Goal: Task Accomplishment & Management: Complete application form

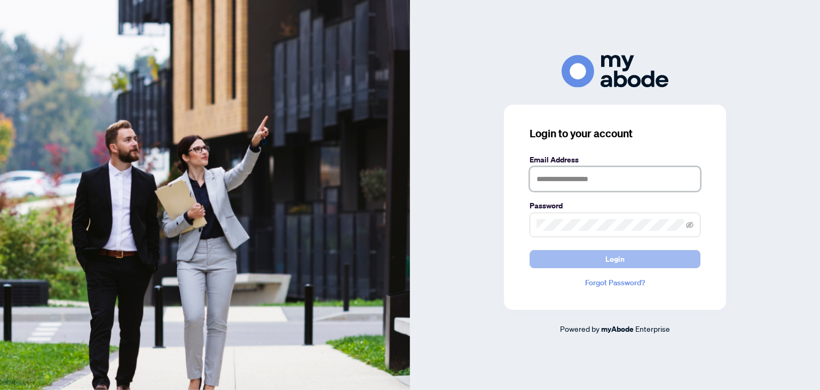
type input "**********"
click at [621, 257] on span "Login" at bounding box center [614, 258] width 19 height 17
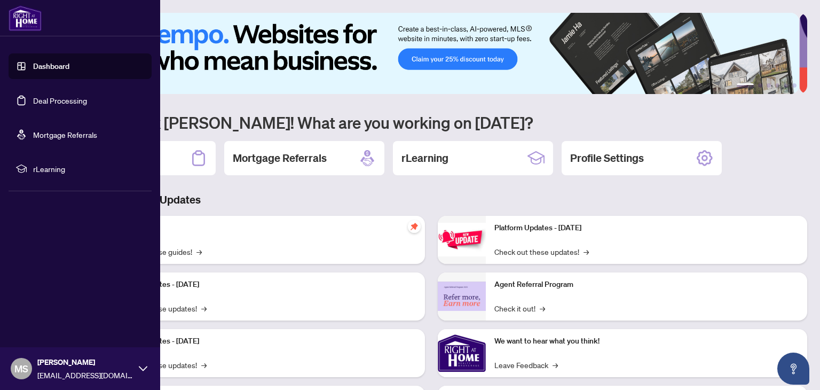
click at [33, 101] on link "Deal Processing" at bounding box center [60, 101] width 54 height 10
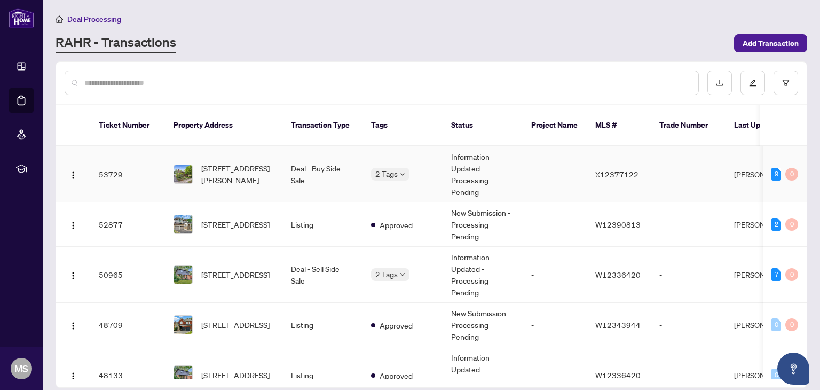
click at [239, 162] on span "[STREET_ADDRESS][PERSON_NAME]" at bounding box center [237, 173] width 73 height 23
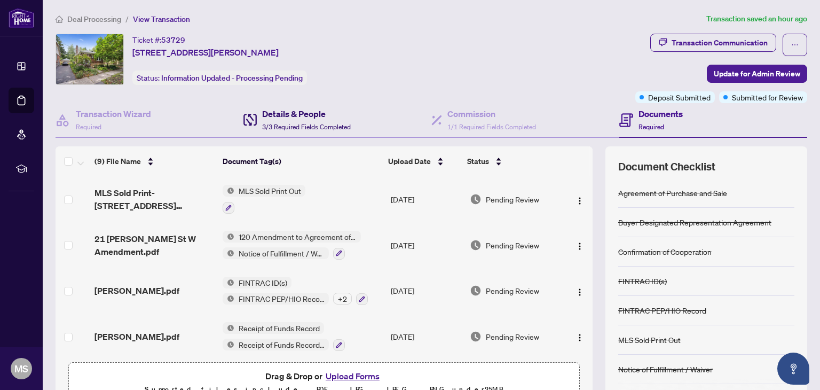
click at [265, 124] on span "3/3 Required Fields Completed" at bounding box center [306, 127] width 89 height 8
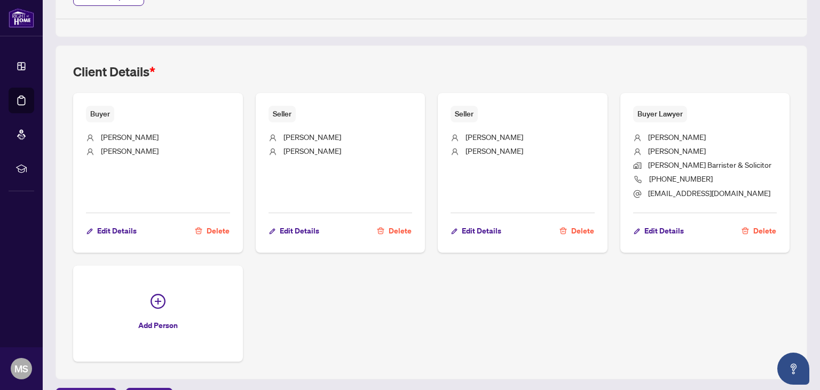
scroll to position [910, 0]
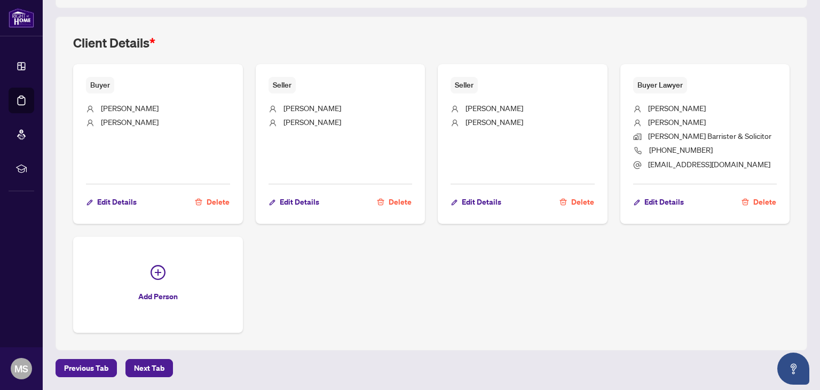
click at [511, 265] on div "Buyer [PERSON_NAME] Edit Details Delete Seller [PERSON_NAME] Edit Details Delet…" at bounding box center [431, 198] width 716 height 268
drag, startPoint x: 511, startPoint y: 265, endPoint x: 477, endPoint y: 270, distance: 35.0
click at [477, 270] on div "Buyer [PERSON_NAME] Edit Details Delete Seller [PERSON_NAME] Edit Details Delet…" at bounding box center [431, 198] width 716 height 268
drag, startPoint x: 472, startPoint y: 270, endPoint x: 446, endPoint y: 273, distance: 25.8
click at [446, 273] on div "Buyer [PERSON_NAME] Edit Details Delete Seller [PERSON_NAME] Edit Details Delet…" at bounding box center [431, 198] width 716 height 268
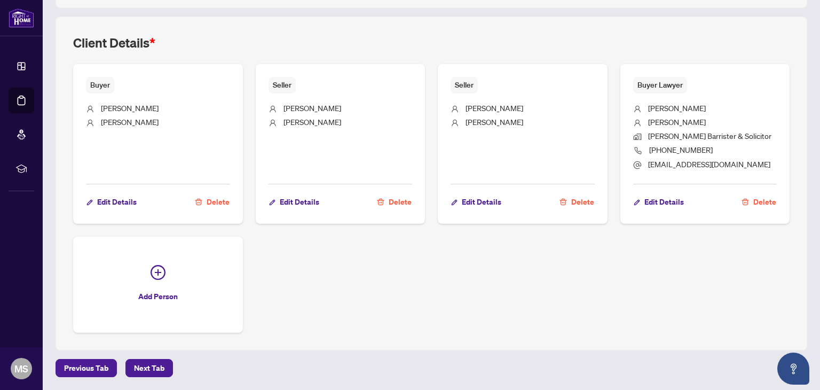
drag, startPoint x: 444, startPoint y: 272, endPoint x: 417, endPoint y: 275, distance: 26.3
click at [417, 275] on div "Buyer [PERSON_NAME] Edit Details Delete Seller [PERSON_NAME] Edit Details Delet…" at bounding box center [431, 198] width 716 height 268
drag, startPoint x: 408, startPoint y: 274, endPoint x: 386, endPoint y: 271, distance: 22.6
click at [408, 274] on div "Buyer [PERSON_NAME] Edit Details Delete Seller [PERSON_NAME] Edit Details Delet…" at bounding box center [431, 198] width 716 height 268
click at [386, 271] on div "Buyer [PERSON_NAME] Edit Details Delete Seller [PERSON_NAME] Edit Details Delet…" at bounding box center [431, 198] width 716 height 268
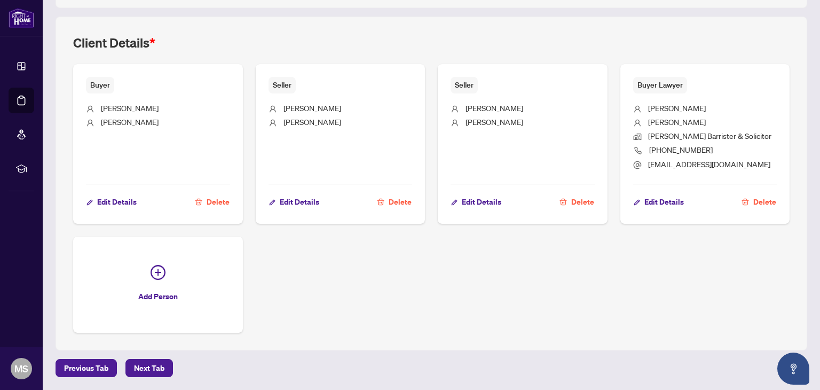
click at [375, 271] on div "Buyer [PERSON_NAME] Edit Details Delete Seller [PERSON_NAME] Edit Details Delet…" at bounding box center [431, 198] width 716 height 268
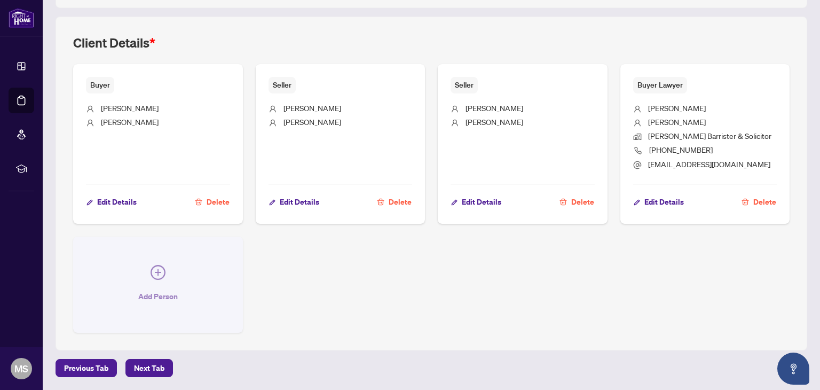
drag, startPoint x: 374, startPoint y: 271, endPoint x: 215, endPoint y: 274, distance: 158.6
click at [307, 267] on div "Buyer [PERSON_NAME] Edit Details Delete Seller [PERSON_NAME] Edit Details Delet…" at bounding box center [431, 198] width 716 height 268
click at [155, 268] on icon "plus-circle" at bounding box center [158, 272] width 15 height 15
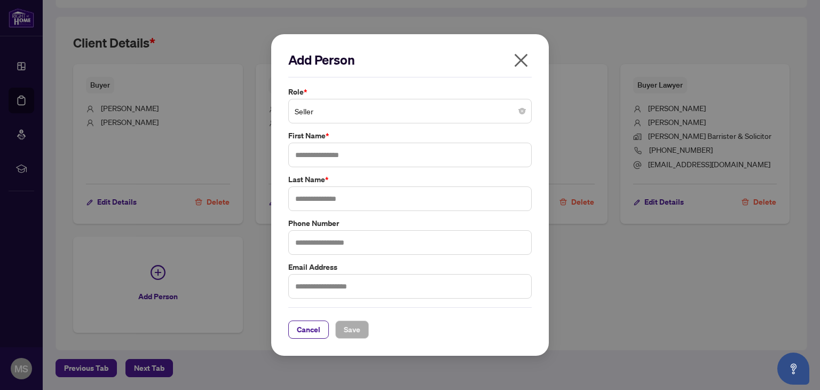
click at [357, 114] on span "Seller" at bounding box center [410, 111] width 231 height 20
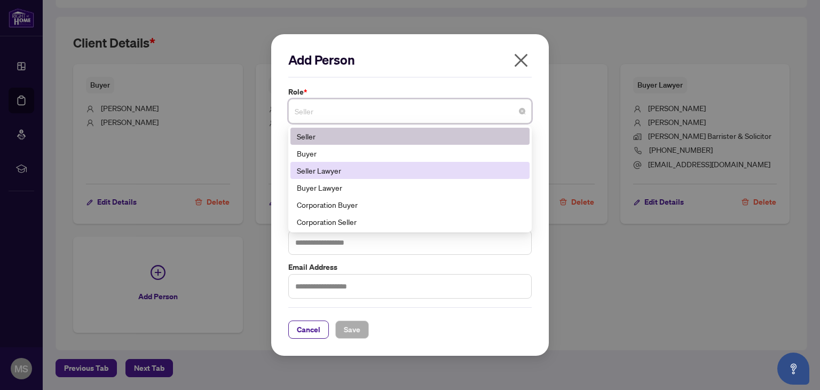
click at [333, 172] on div "Seller Lawyer" at bounding box center [410, 170] width 226 height 12
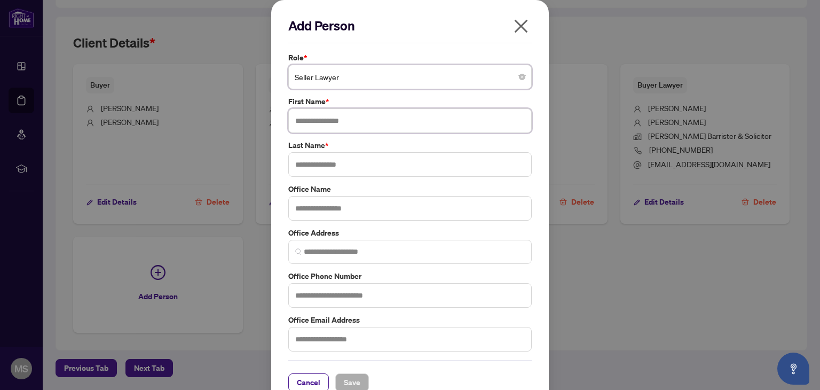
click at [321, 121] on input "text" at bounding box center [409, 120] width 243 height 25
type input "*****"
type input "*******"
type input "**********"
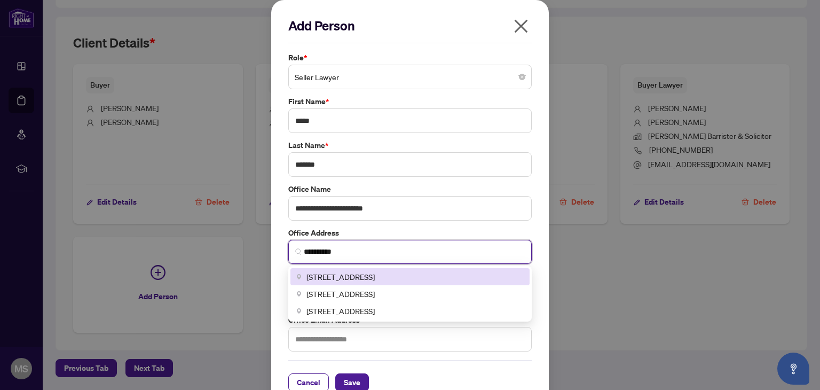
click at [375, 276] on span "[STREET_ADDRESS]" at bounding box center [340, 277] width 68 height 12
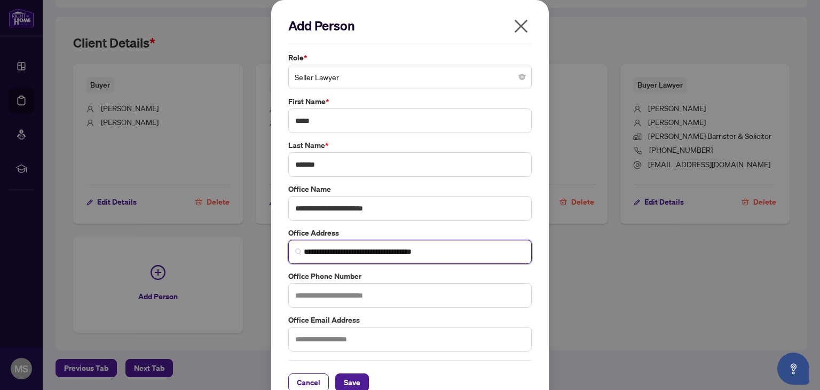
type input "**********"
click at [333, 295] on input "text" at bounding box center [409, 295] width 243 height 25
click at [345, 292] on input "text" at bounding box center [409, 295] width 243 height 25
drag, startPoint x: 345, startPoint y: 292, endPoint x: 335, endPoint y: 297, distance: 11.5
click at [335, 297] on input "text" at bounding box center [409, 295] width 243 height 25
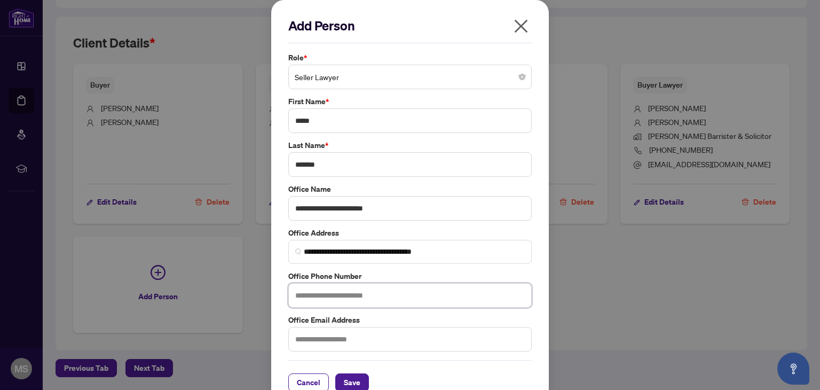
click at [333, 295] on input "text" at bounding box center [409, 295] width 243 height 25
drag, startPoint x: 333, startPoint y: 295, endPoint x: 327, endPoint y: 295, distance: 5.9
click at [327, 295] on input "text" at bounding box center [409, 295] width 243 height 25
click at [323, 295] on input "text" at bounding box center [409, 295] width 243 height 25
click at [321, 295] on input "text" at bounding box center [409, 295] width 243 height 25
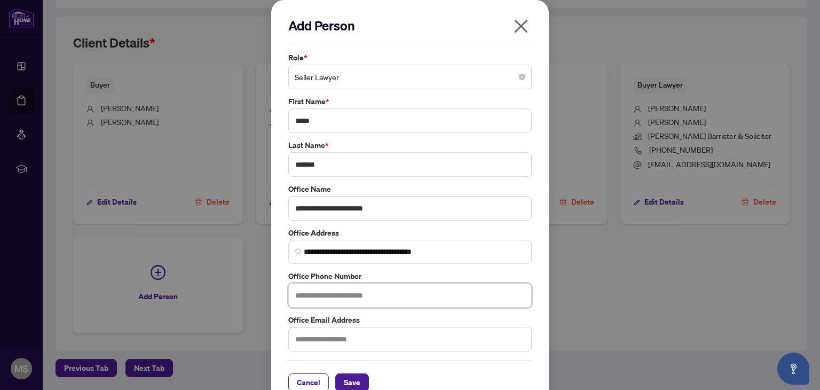
click at [394, 293] on input "text" at bounding box center [409, 295] width 243 height 25
click at [384, 293] on input "text" at bounding box center [409, 295] width 243 height 25
click at [379, 293] on input "text" at bounding box center [409, 295] width 243 height 25
click at [377, 292] on input "text" at bounding box center [409, 295] width 243 height 25
type input "**********"
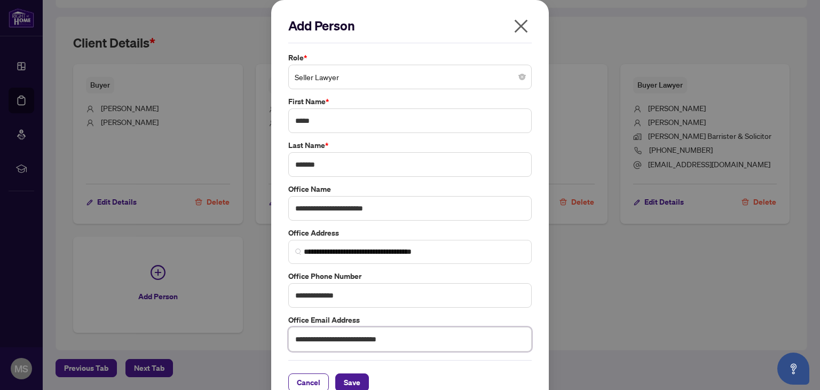
type input "**********"
click at [434, 273] on label "Office Phone Number" at bounding box center [409, 276] width 243 height 12
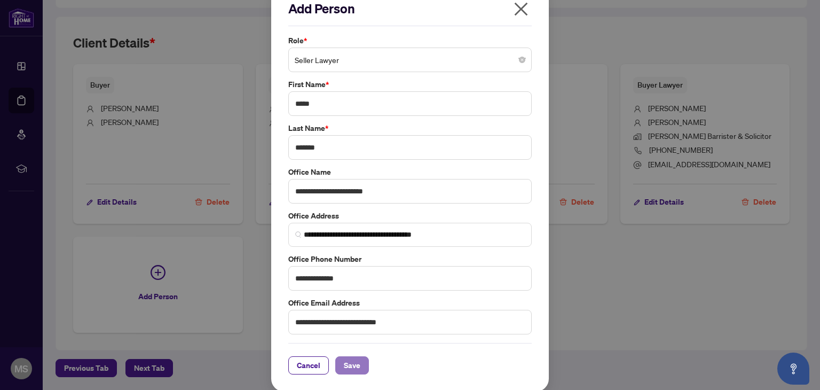
click at [350, 362] on span "Save" at bounding box center [352, 365] width 17 height 17
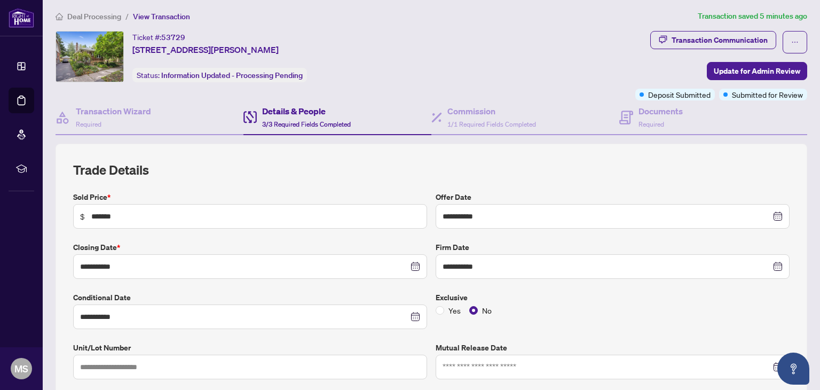
scroll to position [0, 0]
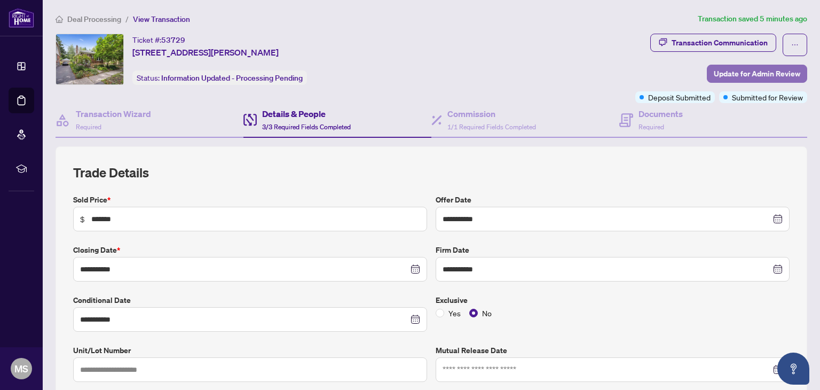
click at [734, 74] on span "Update for Admin Review" at bounding box center [757, 73] width 86 height 17
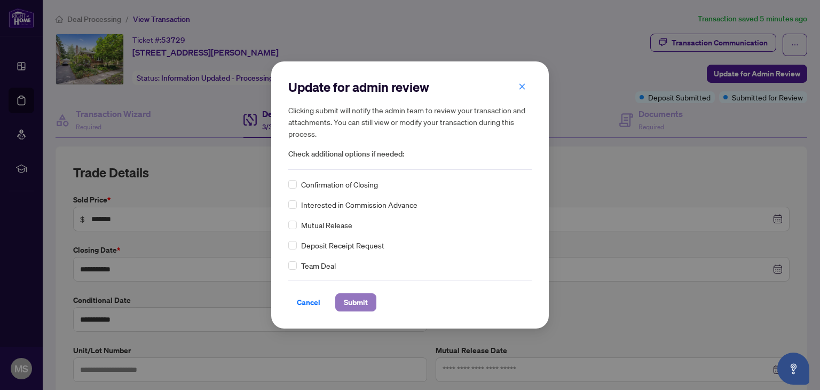
click at [361, 308] on span "Submit" at bounding box center [356, 302] width 24 height 17
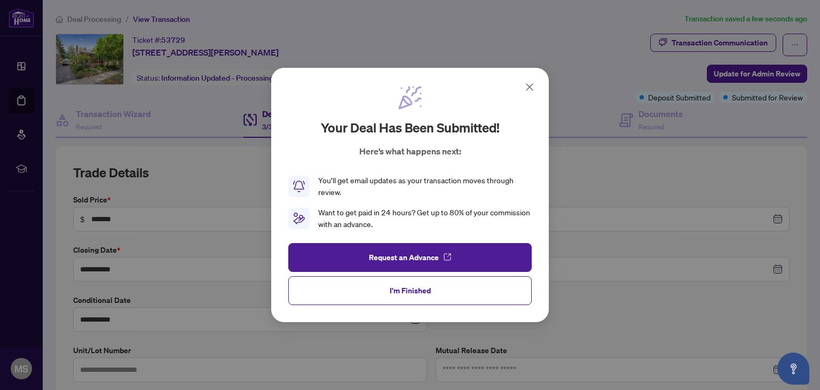
click at [386, 287] on button "I'm Finished" at bounding box center [409, 290] width 243 height 29
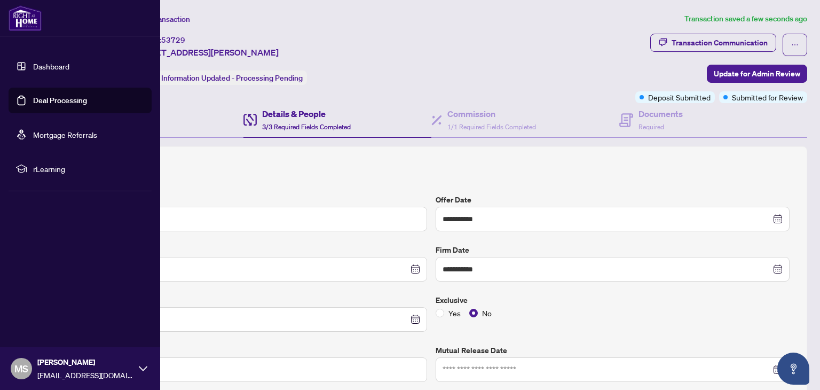
click at [33, 97] on link "Deal Processing" at bounding box center [60, 101] width 54 height 10
